Goal: Information Seeking & Learning: Learn about a topic

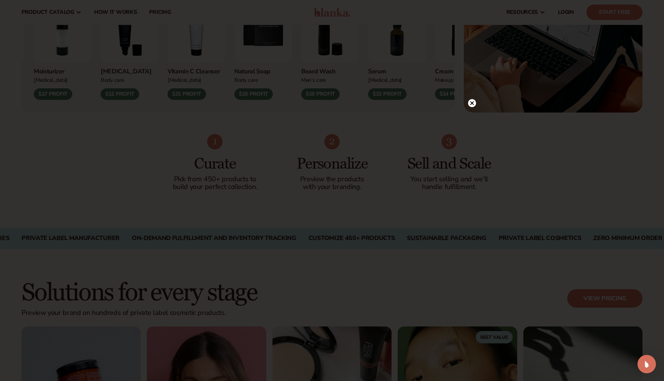
scroll to position [381, 0]
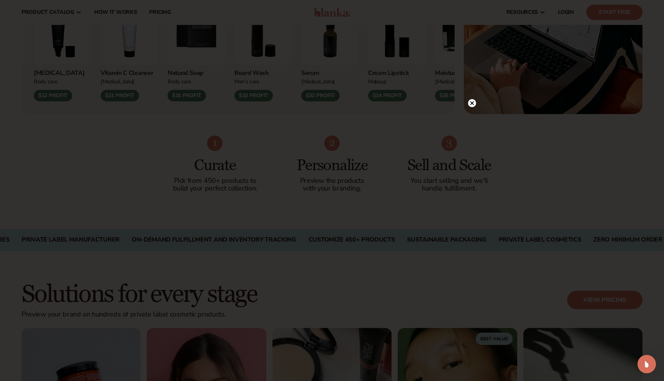
click at [473, 103] on circle at bounding box center [472, 103] width 8 height 8
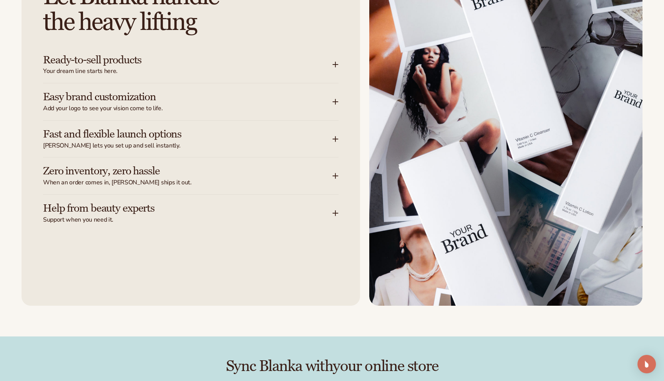
scroll to position [982, 0]
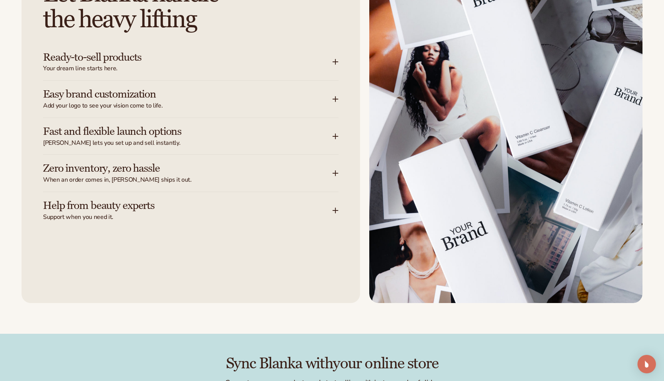
click at [191, 62] on h3 "Ready-to-sell products" at bounding box center [176, 58] width 266 height 12
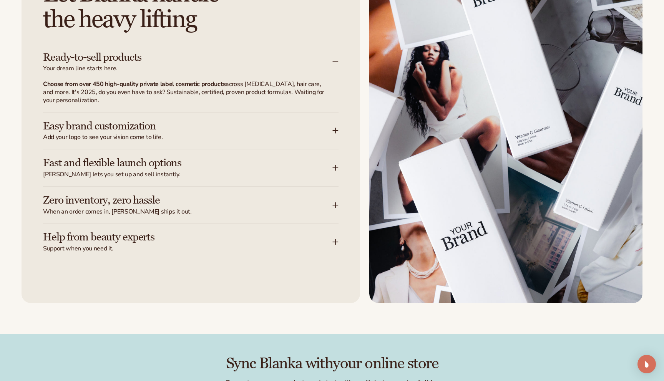
click at [191, 62] on h3 "Ready-to-sell products" at bounding box center [176, 58] width 266 height 12
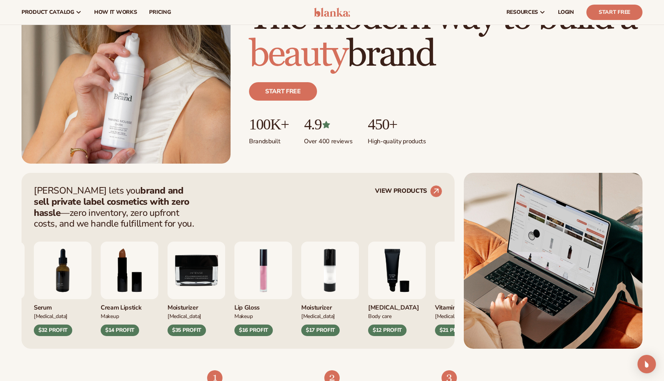
scroll to position [0, 0]
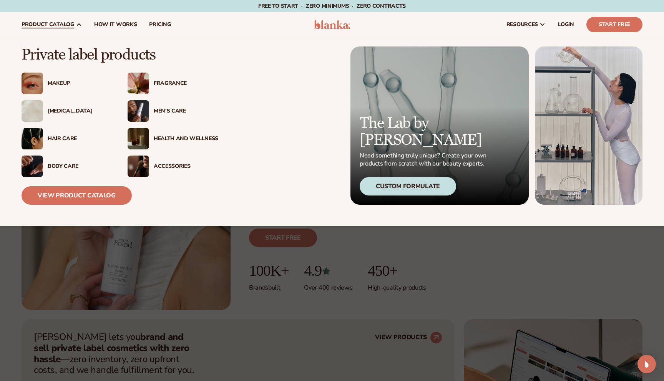
click at [148, 113] on img at bounding box center [139, 111] width 22 height 22
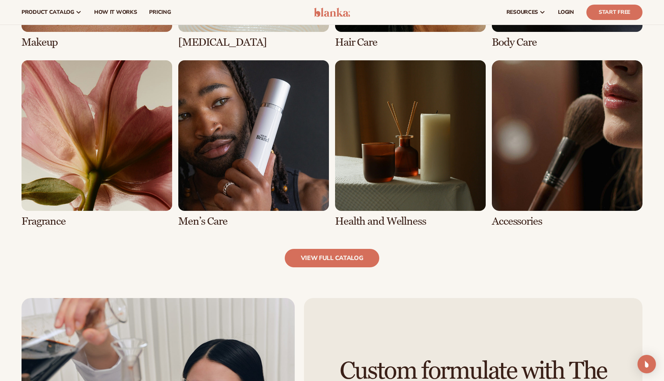
scroll to position [701, 0]
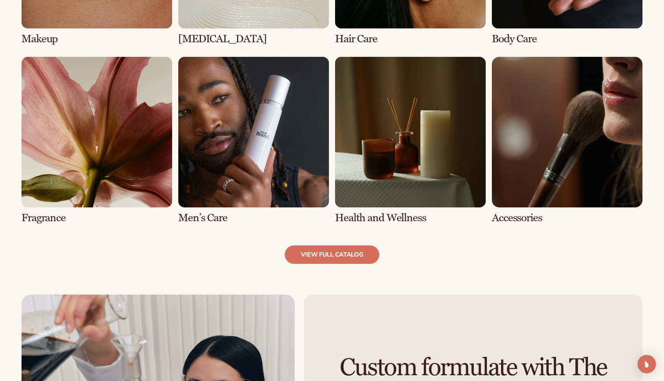
click at [255, 188] on link "6 / 8" at bounding box center [253, 140] width 151 height 167
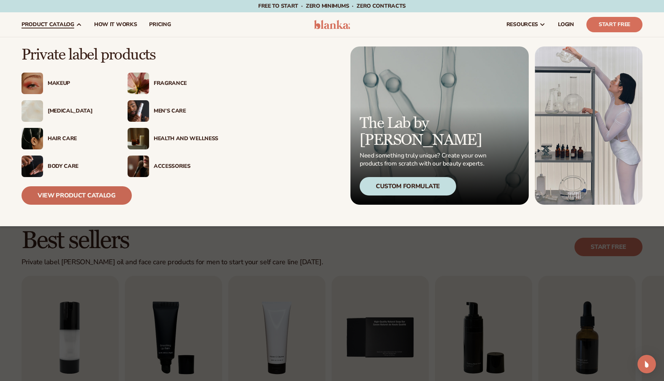
click at [87, 203] on link "View Product Catalog" at bounding box center [77, 195] width 110 height 18
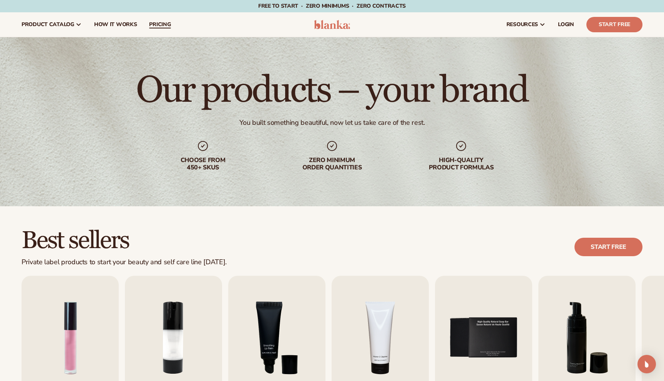
click at [157, 23] on span "pricing" at bounding box center [160, 25] width 22 height 6
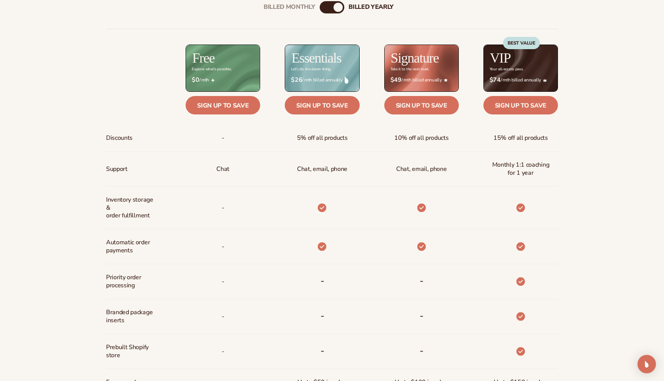
scroll to position [336, 0]
drag, startPoint x: 209, startPoint y: 59, endPoint x: 230, endPoint y: 73, distance: 25.2
click at [230, 73] on div "Free Explore what's possible. $ $0 / mth Sign up to save - Chat - - - - - - - -" at bounding box center [210, 264] width 99 height 440
click at [230, 73] on div "$ $0 / mth" at bounding box center [223, 80] width 75 height 20
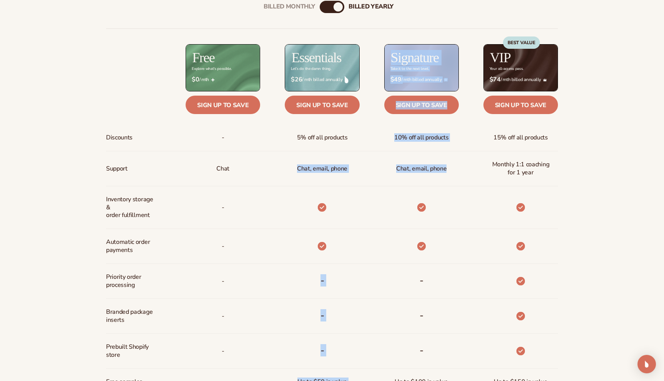
drag, startPoint x: 293, startPoint y: 170, endPoint x: 363, endPoint y: 174, distance: 70.9
click at [363, 174] on div "Discounts Support Inventory storage &   order fulfillment Automatic order payme…" at bounding box center [332, 256] width 452 height 456
click at [362, 174] on div "Chat, email, phone" at bounding box center [409, 168] width 99 height 35
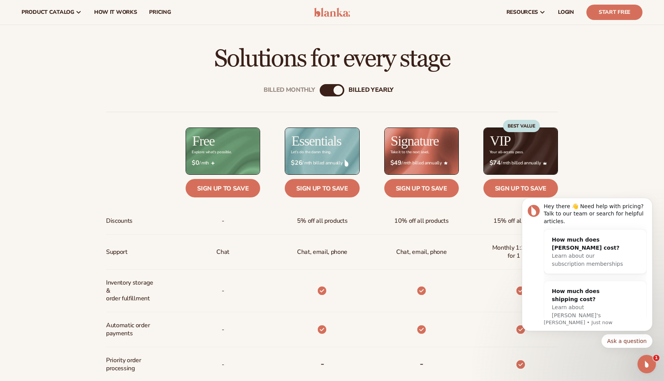
scroll to position [0, 0]
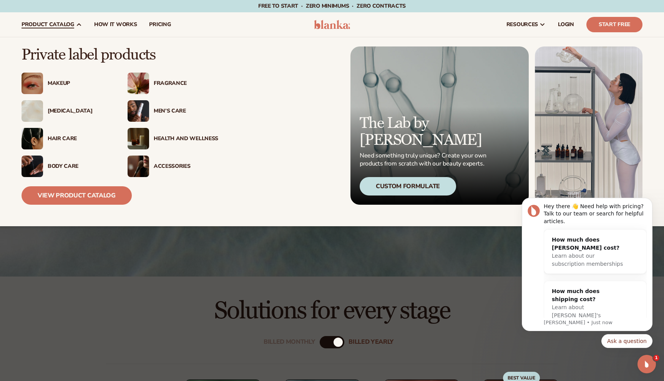
click at [71, 165] on div "Body Care" at bounding box center [80, 166] width 65 height 7
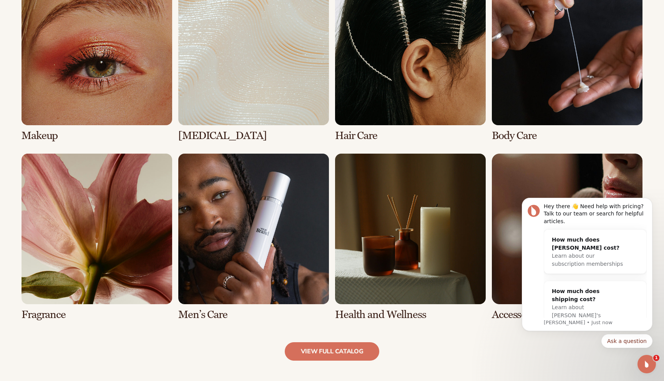
scroll to position [612, 0]
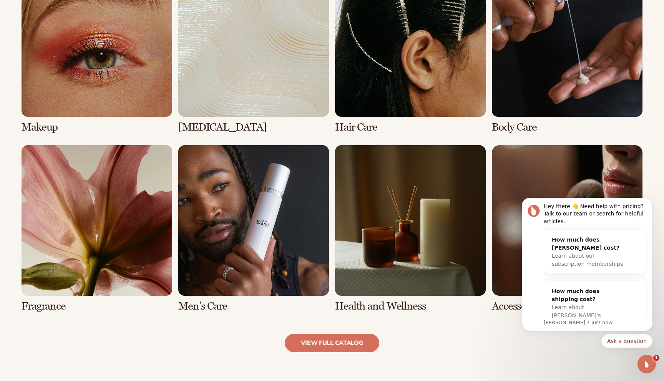
click at [228, 231] on link "6 / 8" at bounding box center [253, 228] width 151 height 167
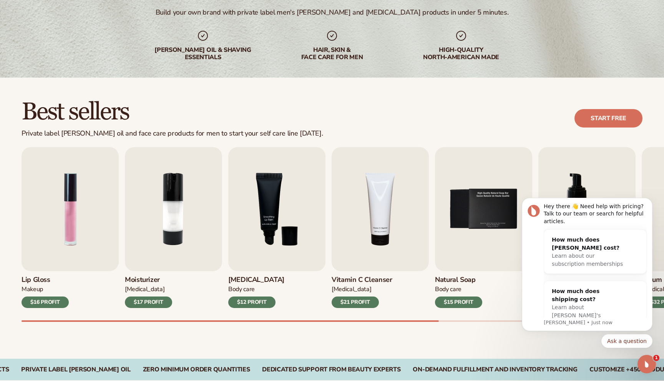
scroll to position [139, 0]
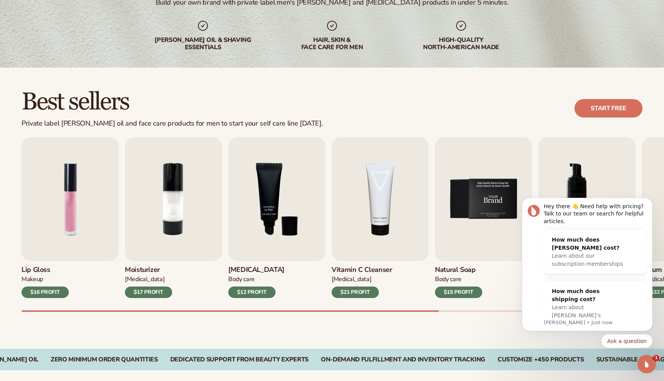
click at [473, 187] on img "5 / 9" at bounding box center [483, 199] width 97 height 124
click at [464, 243] on img "5 / 9" at bounding box center [483, 199] width 97 height 124
click at [453, 269] on h3 "Natural Soap" at bounding box center [458, 270] width 47 height 8
click at [461, 166] on img "5 / 9" at bounding box center [483, 199] width 97 height 124
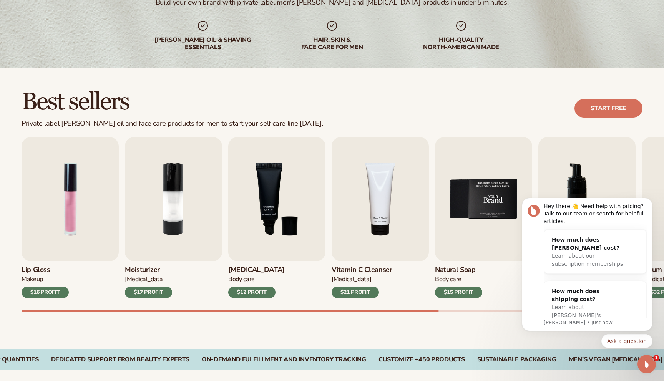
click at [461, 166] on img "5 / 9" at bounding box center [483, 199] width 97 height 124
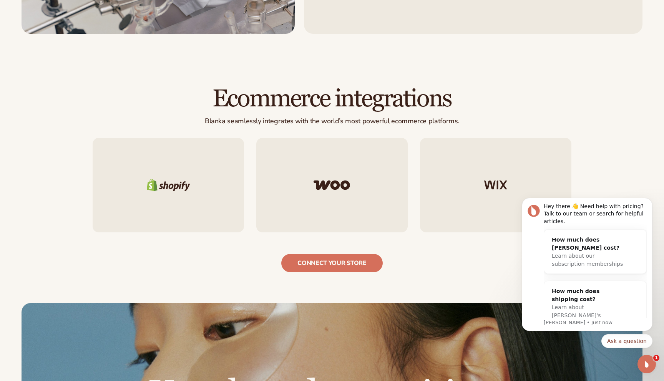
scroll to position [1293, 0]
